Goal: Information Seeking & Learning: Find specific fact

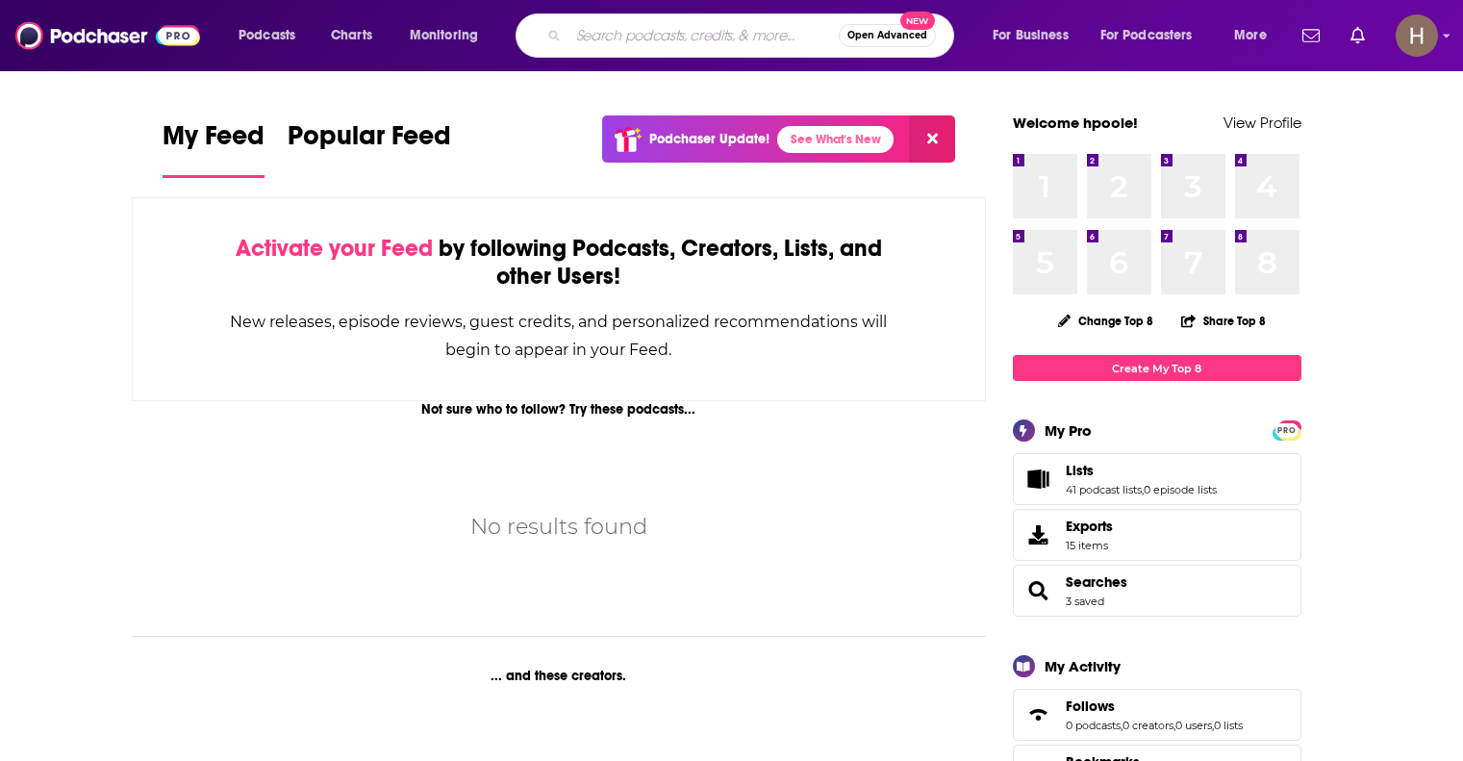
click at [646, 36] on input "Search podcasts, credits, & more..." at bounding box center [703, 35] width 270 height 31
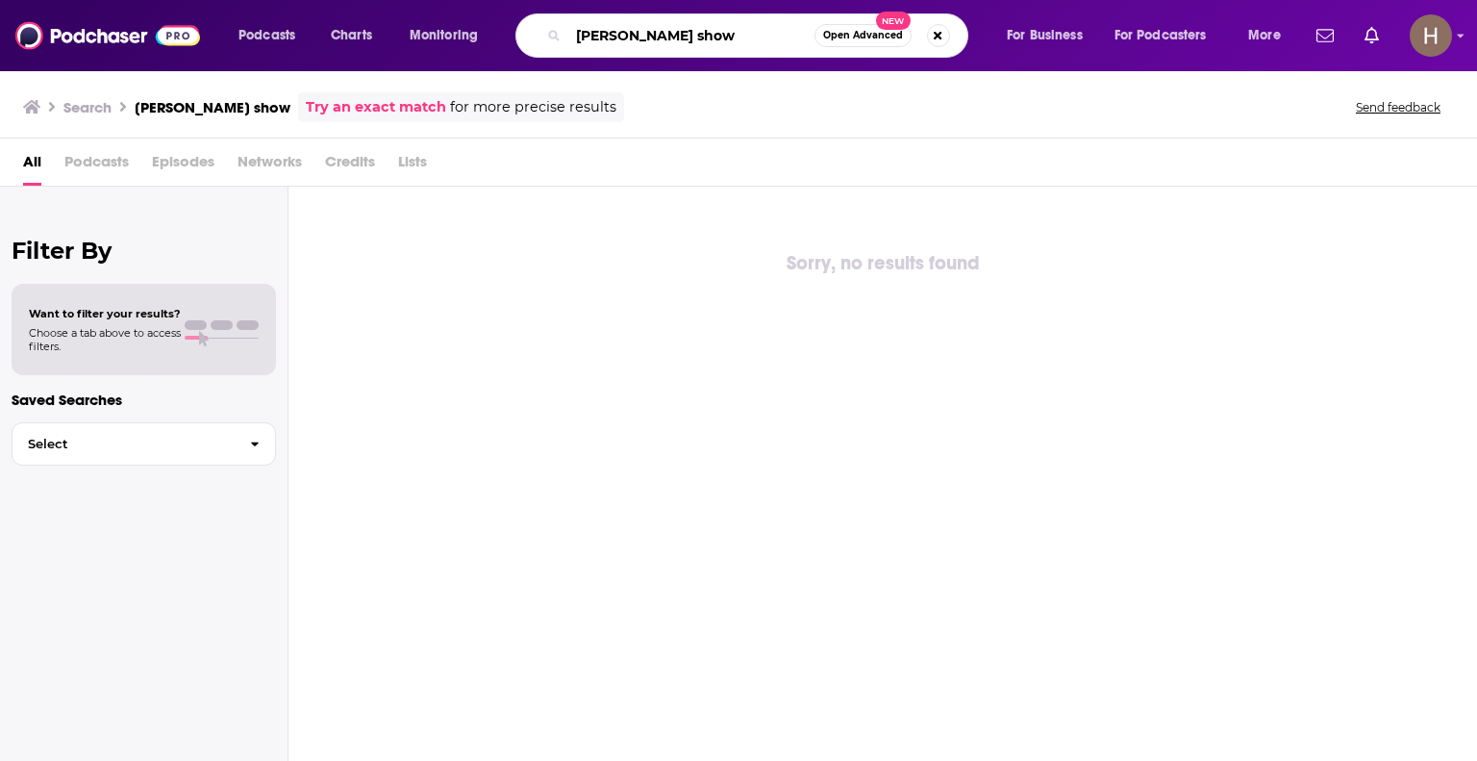
click at [732, 30] on input "[PERSON_NAME] show" at bounding box center [691, 35] width 246 height 31
type input "[PERSON_NAME]"
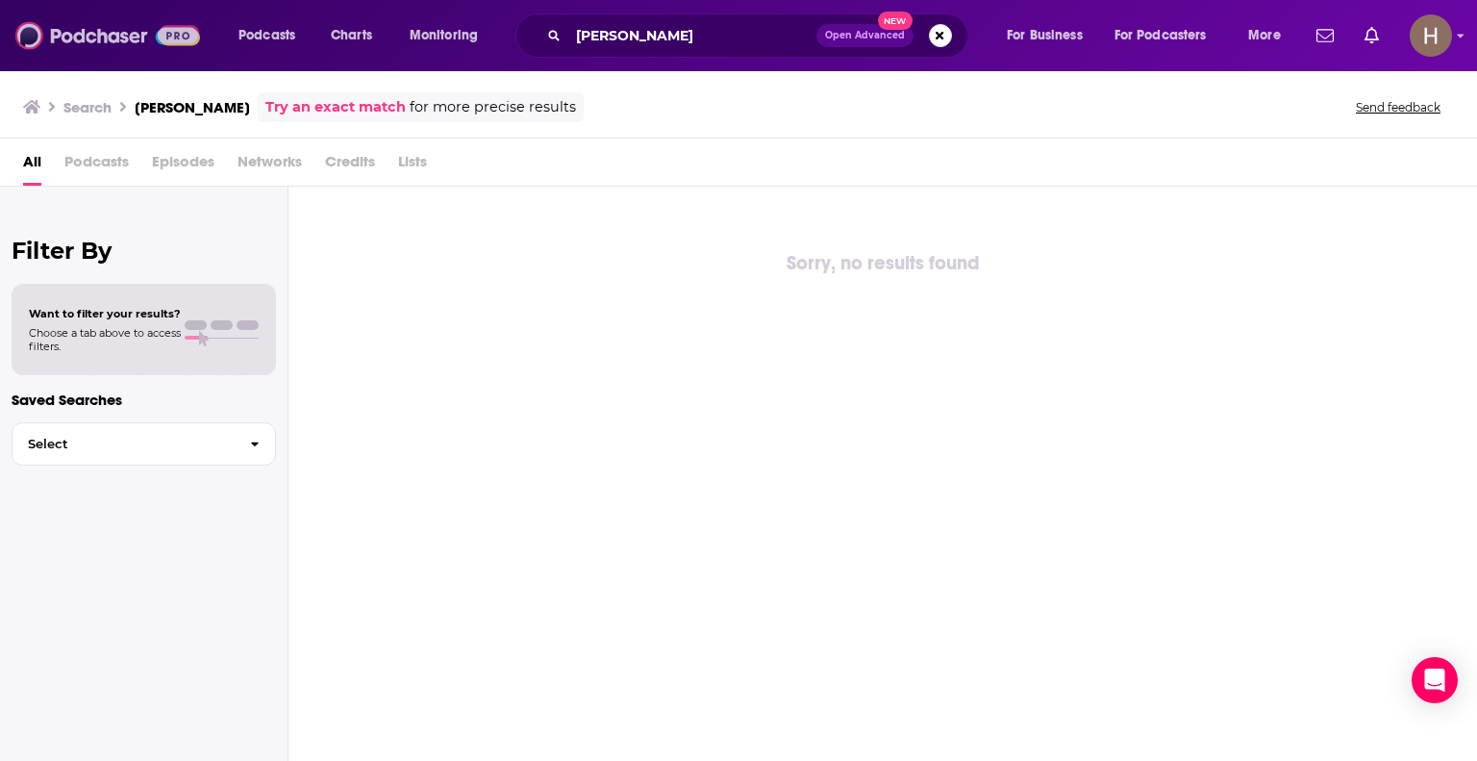
click at [86, 37] on img at bounding box center [107, 35] width 185 height 37
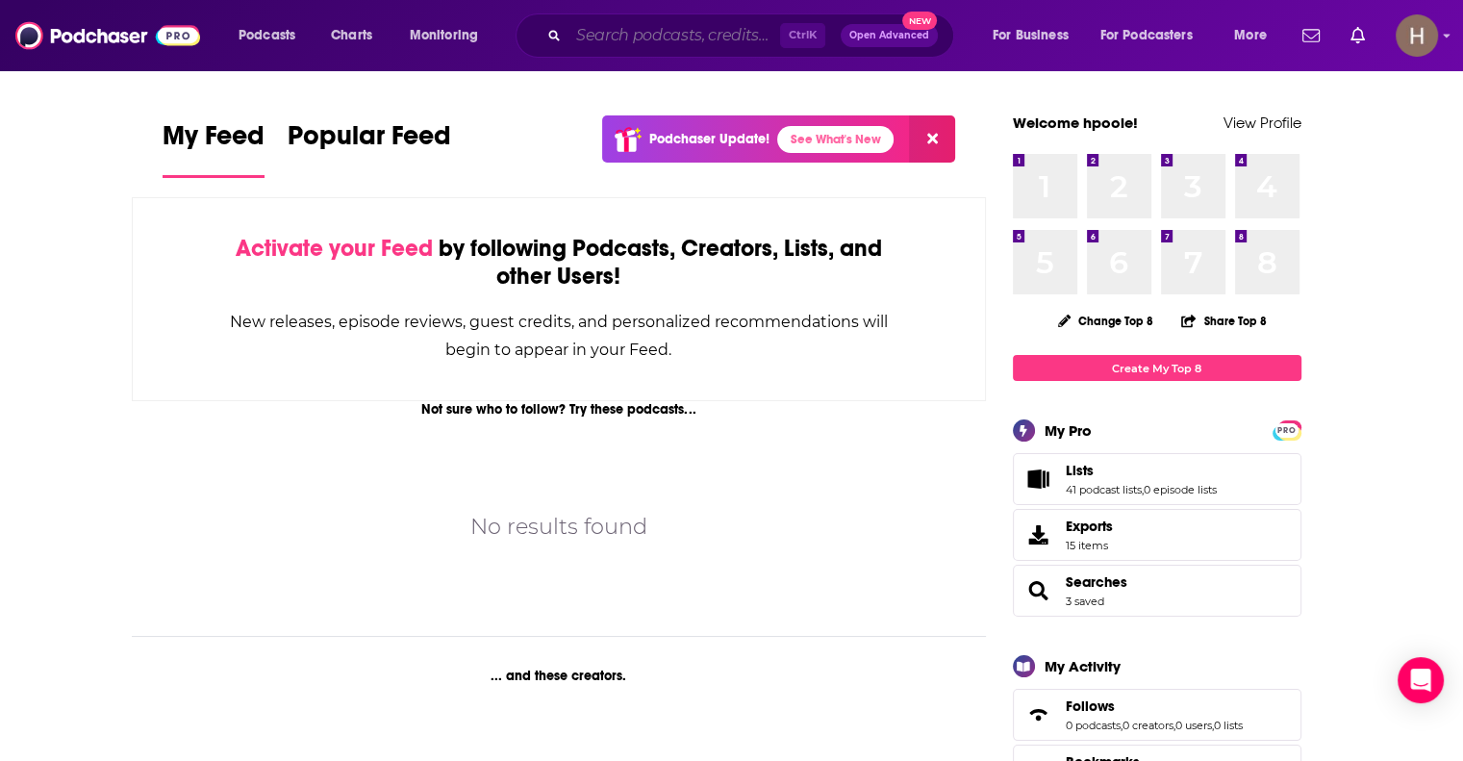
click at [614, 35] on input "Search podcasts, credits, & more..." at bounding box center [674, 35] width 212 height 31
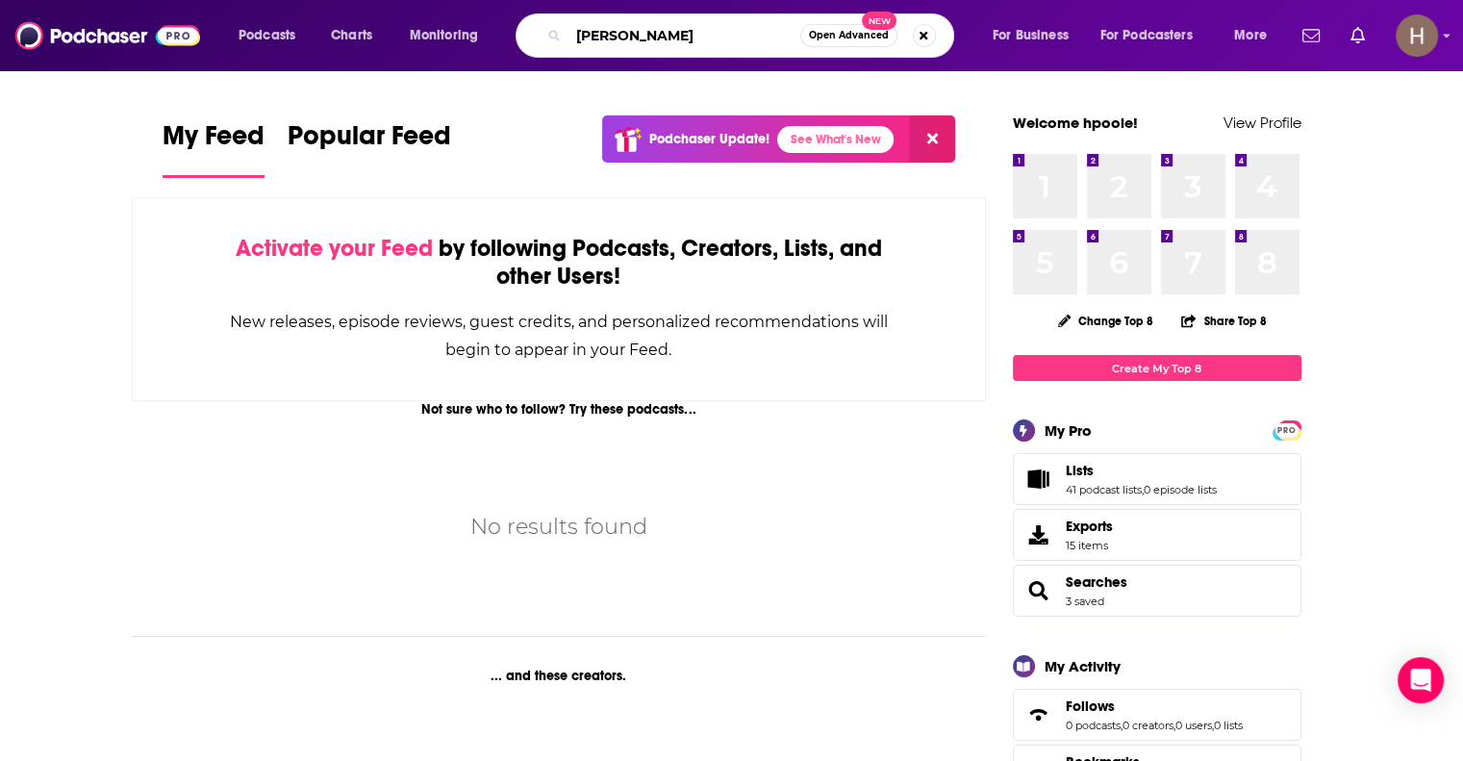
type input "[PERSON_NAME]"
